Goal: Task Accomplishment & Management: Use online tool/utility

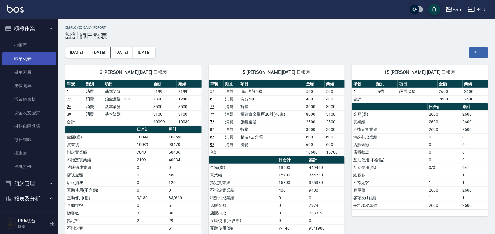
click at [29, 59] on link "帳單列表" at bounding box center [29, 58] width 54 height 13
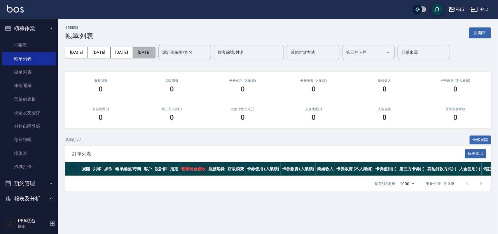
click at [139, 53] on button "[DATE]" at bounding box center [144, 52] width 22 height 11
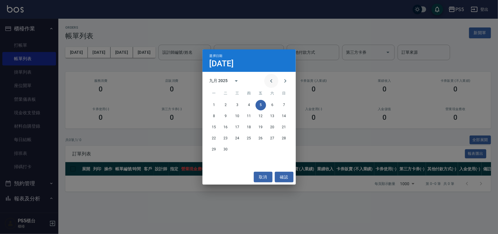
click at [270, 80] on icon "Previous month" at bounding box center [271, 80] width 7 height 7
click at [273, 107] on button "2" at bounding box center [272, 105] width 10 height 10
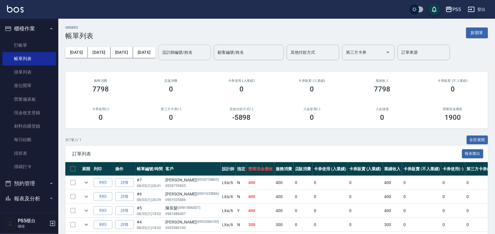
click at [197, 56] on input "設計師編號/姓名" at bounding box center [184, 52] width 47 height 10
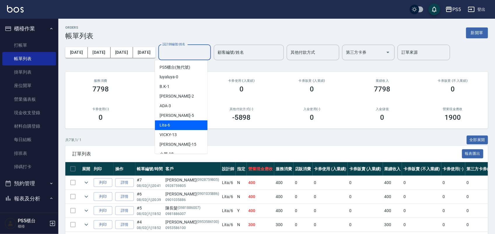
click at [190, 125] on div "Lita -6" at bounding box center [181, 125] width 52 height 10
type input "Lita-6"
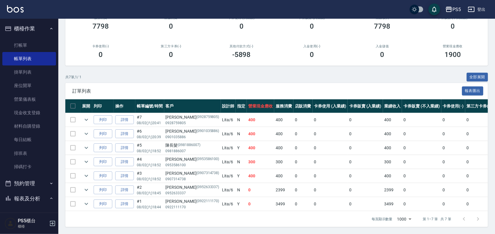
scroll to position [69, 0]
click at [90, 186] on icon "expand row" at bounding box center [86, 189] width 7 height 7
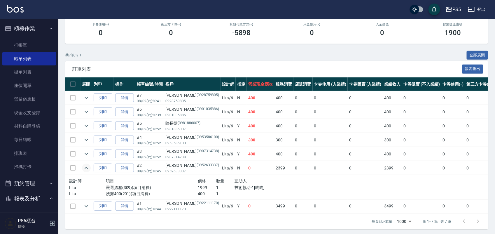
scroll to position [93, 0]
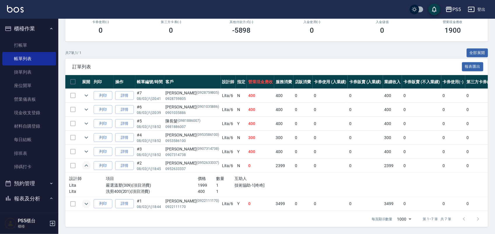
click at [87, 200] on icon "expand row" at bounding box center [86, 203] width 7 height 7
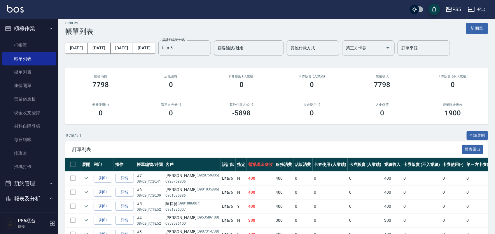
scroll to position [0, 0]
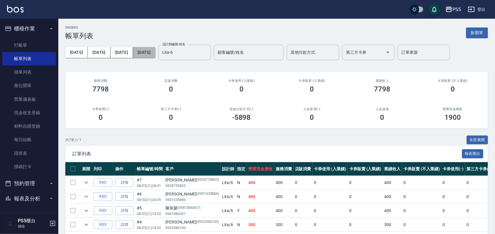
click at [142, 53] on button "[DATE]" at bounding box center [144, 52] width 22 height 11
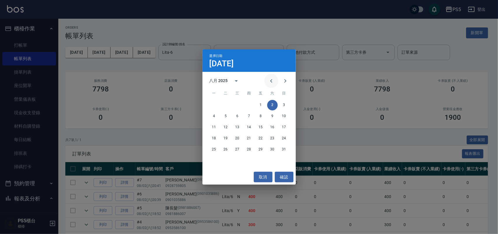
click at [269, 79] on icon "Previous month" at bounding box center [271, 80] width 7 height 7
click at [247, 148] on button "31" at bounding box center [249, 149] width 10 height 10
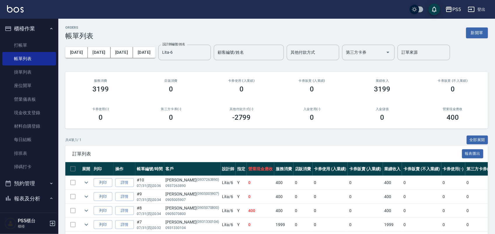
scroll to position [27, 0]
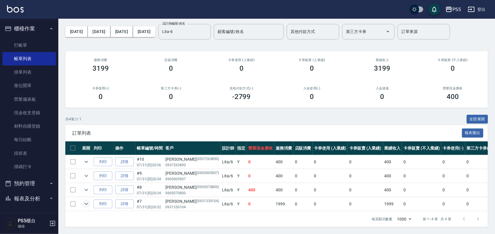
click at [86, 200] on icon "expand row" at bounding box center [86, 203] width 7 height 7
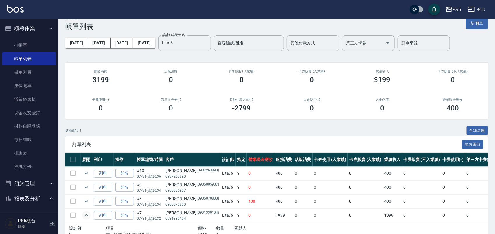
scroll to position [0, 0]
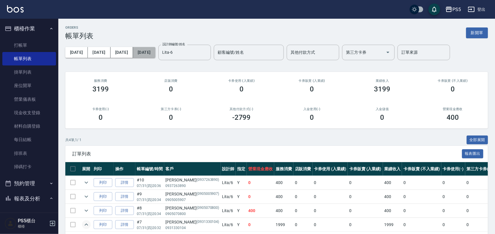
click at [141, 52] on button "[DATE]" at bounding box center [144, 52] width 22 height 11
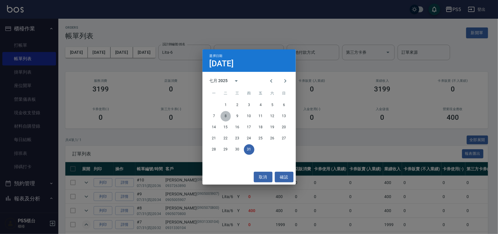
click at [224, 115] on button "8" at bounding box center [225, 116] width 10 height 10
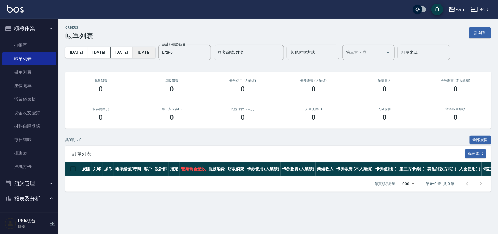
click at [141, 53] on button "[DATE]" at bounding box center [144, 52] width 22 height 11
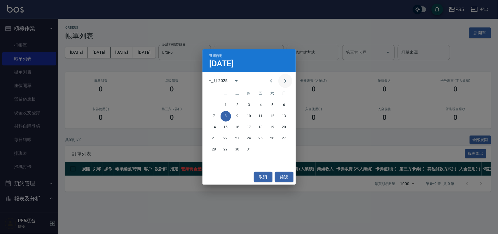
click at [282, 79] on icon "Next month" at bounding box center [285, 80] width 7 height 7
click at [282, 104] on button "3" at bounding box center [284, 105] width 10 height 10
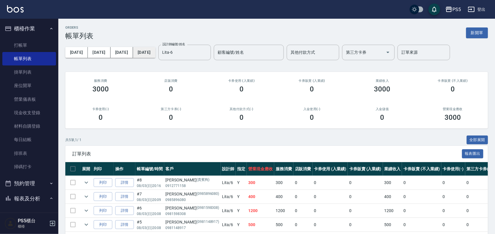
click at [147, 50] on button "[DATE]" at bounding box center [144, 52] width 22 height 11
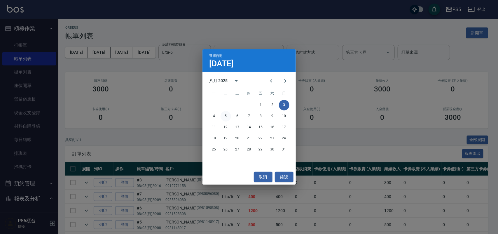
click at [228, 117] on button "5" at bounding box center [225, 116] width 10 height 10
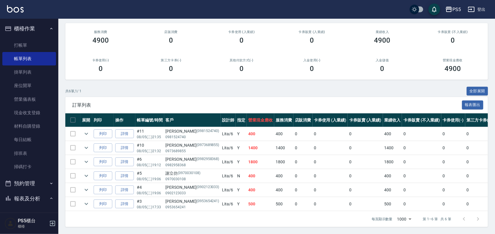
scroll to position [55, 0]
click at [84, 144] on icon "expand row" at bounding box center [86, 147] width 7 height 7
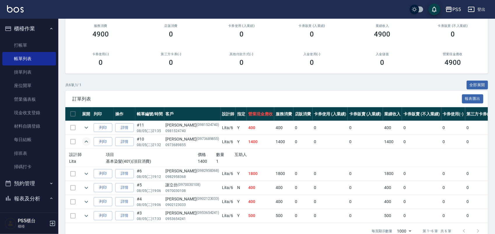
scroll to position [0, 0]
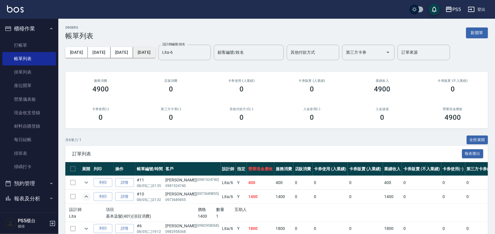
click at [144, 53] on button "[DATE]" at bounding box center [144, 52] width 22 height 11
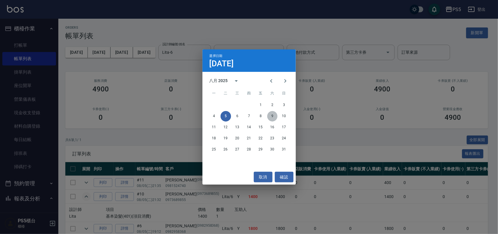
click at [273, 117] on button "9" at bounding box center [272, 116] width 10 height 10
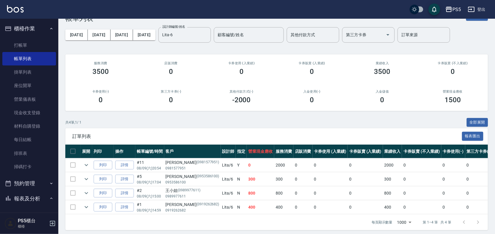
scroll to position [27, 0]
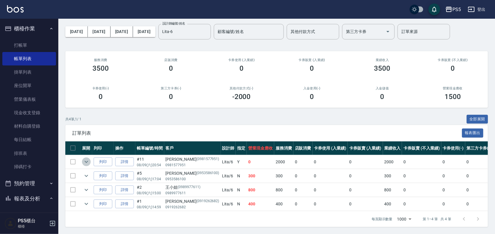
click at [87, 158] on icon "expand row" at bounding box center [86, 161] width 7 height 7
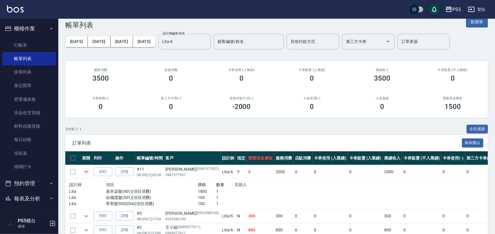
scroll to position [0, 0]
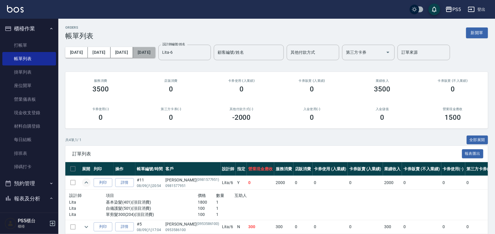
click at [139, 52] on button "[DATE]" at bounding box center [144, 52] width 22 height 11
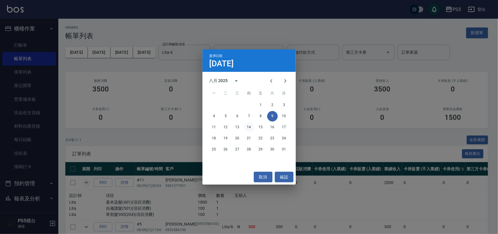
click at [250, 127] on button "14" at bounding box center [249, 127] width 10 height 10
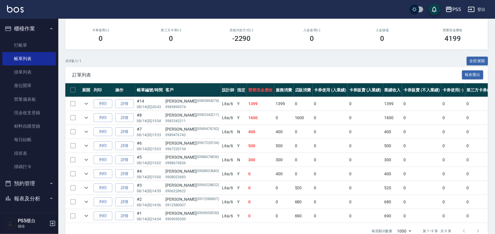
scroll to position [97, 0]
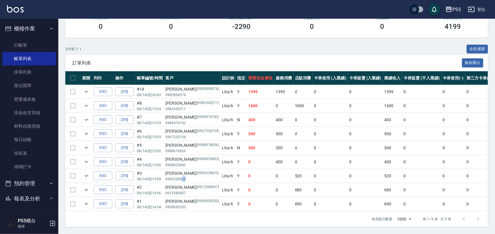
drag, startPoint x: 180, startPoint y: 171, endPoint x: 185, endPoint y: 171, distance: 5.3
click at [185, 176] on p "0906228622" at bounding box center [193, 178] width 54 height 5
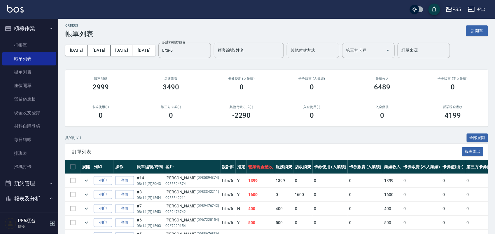
scroll to position [0, 0]
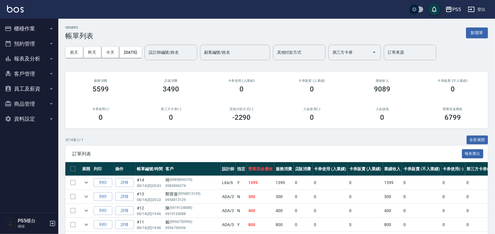
click at [34, 23] on button "櫃檯作業" at bounding box center [29, 28] width 54 height 15
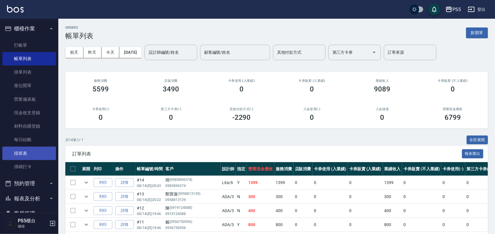
click at [29, 154] on link "排班表" at bounding box center [29, 152] width 54 height 13
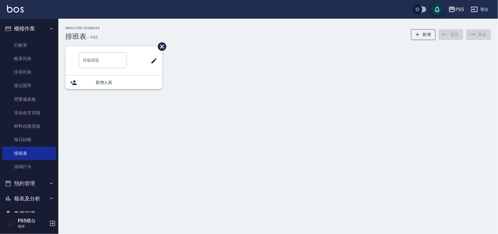
type input "洗髮"
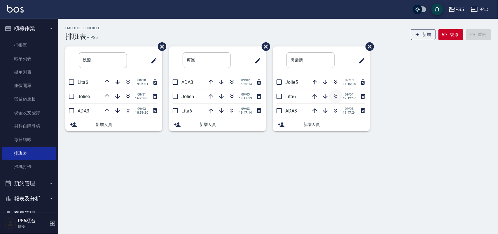
click at [335, 95] on icon "button" at bounding box center [335, 96] width 7 height 7
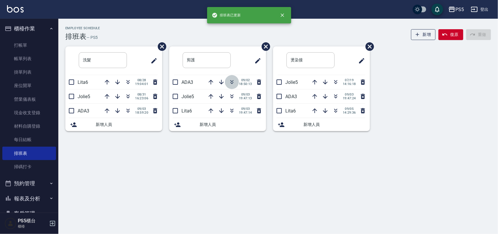
click at [232, 82] on icon "button" at bounding box center [231, 81] width 7 height 7
